Goal: Go to known website: Access a specific website the user already knows

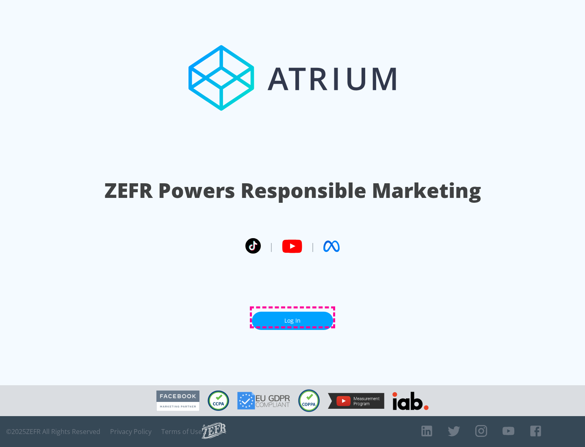
click at [292, 317] on link "Log In" at bounding box center [292, 320] width 81 height 18
